Goal: Task Accomplishment & Management: Use online tool/utility

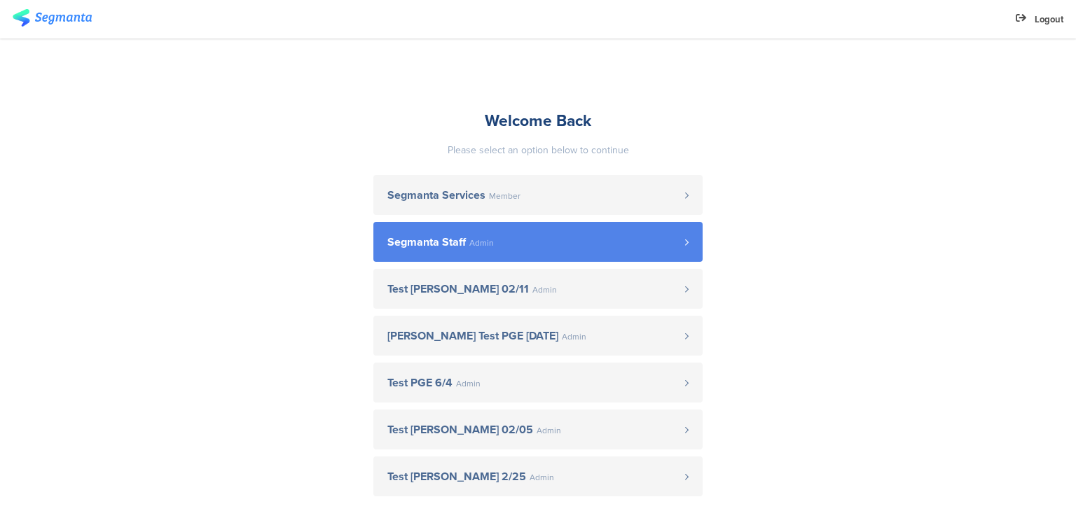
click at [440, 237] on span "Segmanta Staff" at bounding box center [426, 242] width 78 height 11
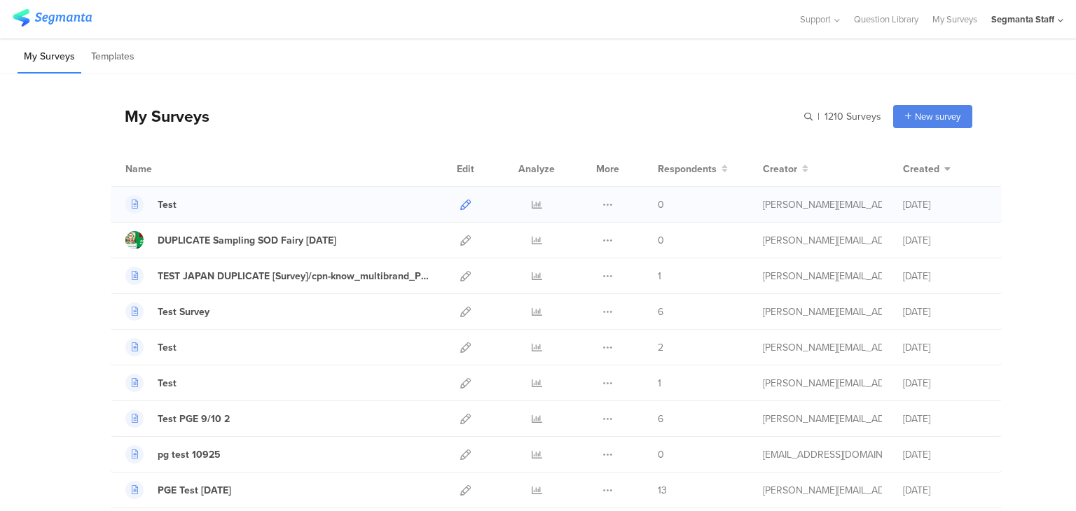
click at [462, 208] on icon at bounding box center [465, 205] width 11 height 11
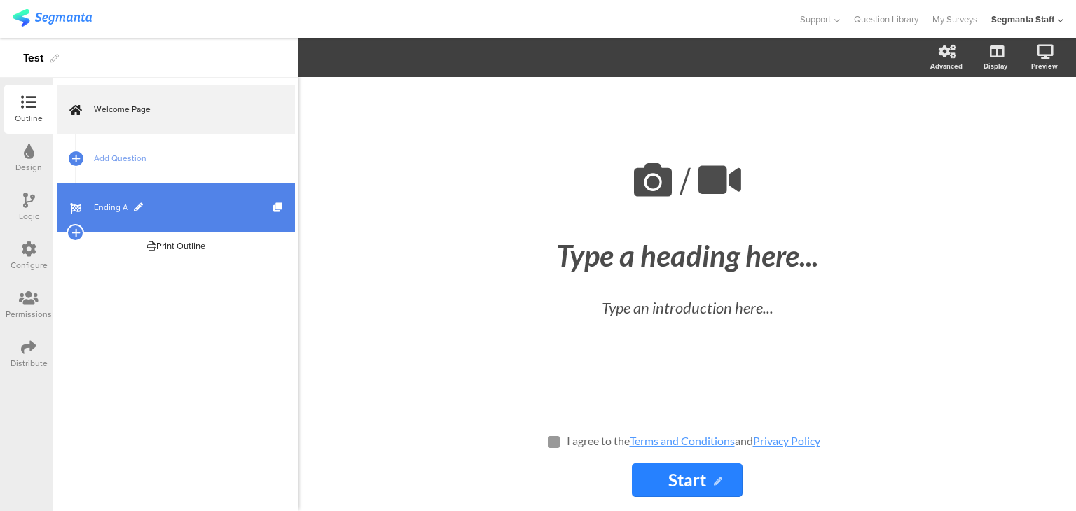
click at [101, 201] on span "Ending A" at bounding box center [183, 207] width 179 height 14
